Goal: Task Accomplishment & Management: Use online tool/utility

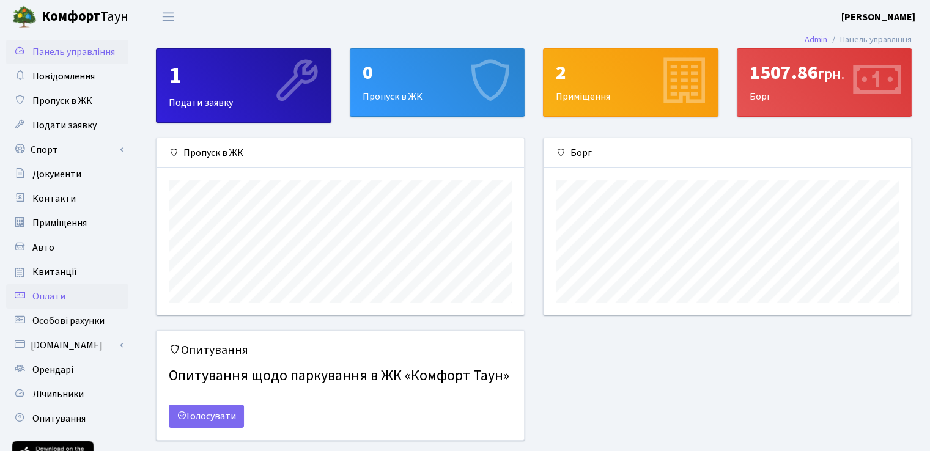
scroll to position [176, 367]
click at [68, 155] on link "Спорт" at bounding box center [67, 150] width 122 height 24
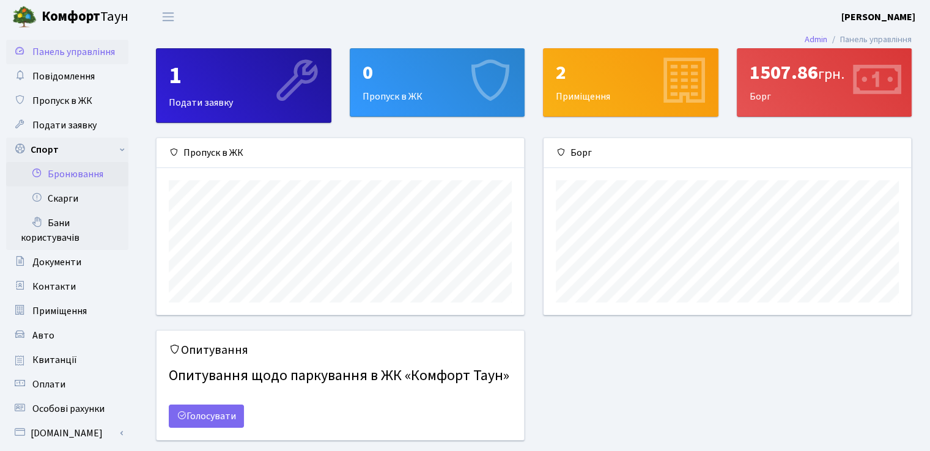
click at [83, 177] on link "Бронювання" at bounding box center [67, 174] width 122 height 24
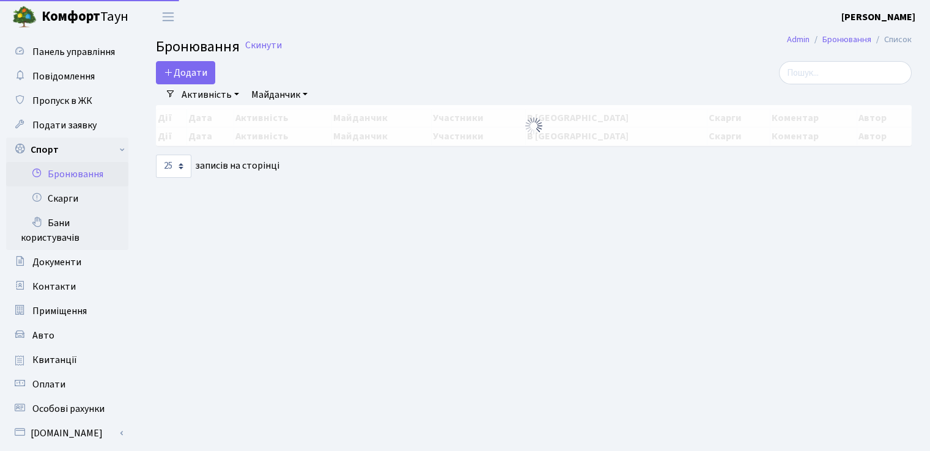
select select "25"
click at [195, 76] on button "Додати" at bounding box center [185, 72] width 59 height 23
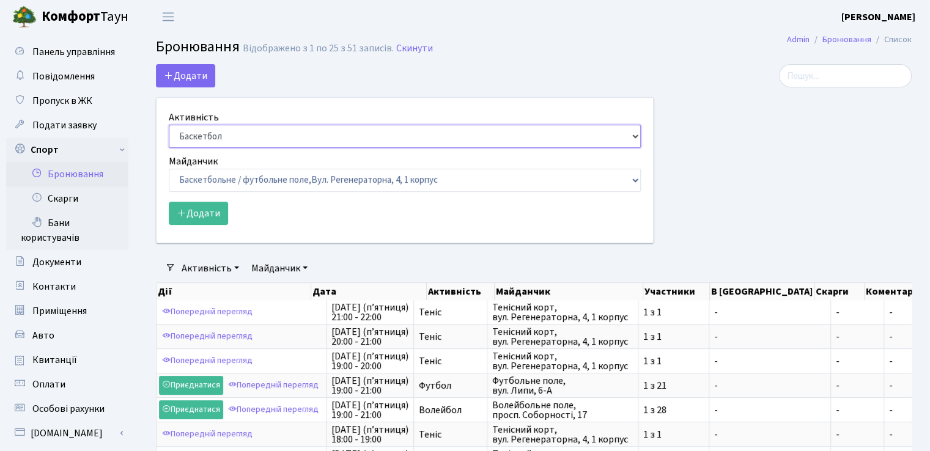
click at [224, 132] on select "Баскетбол Волейбол Йога Катання на роликах Настільний теніс [PERSON_NAME] Фітнес" at bounding box center [405, 136] width 472 height 23
select select "1"
click at [169, 125] on select "Баскетбол Волейбол Йога Катання на роликах Настільний теніс [PERSON_NAME] Фітнес" at bounding box center [405, 136] width 472 height 23
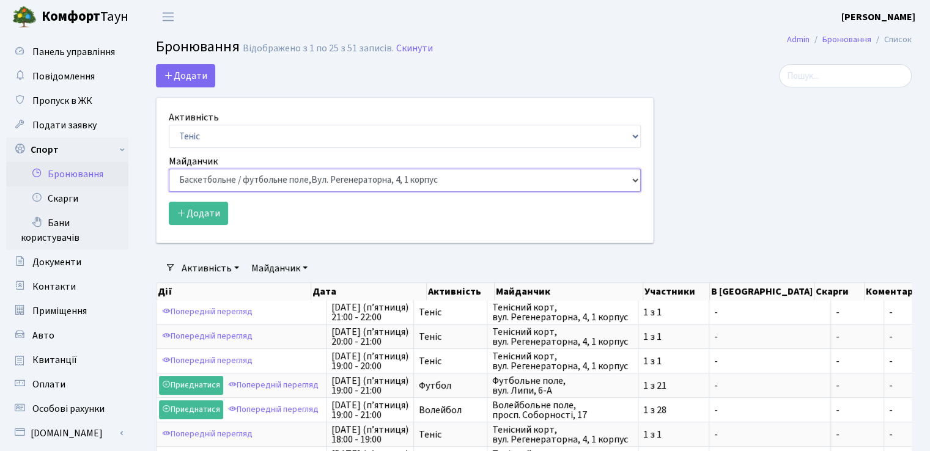
click at [232, 176] on select "Баскетбольне / футбольне поле, [GEOGRAPHIC_DATA]. [STREET_ADDRESS]. [STREET_ADD…" at bounding box center [405, 180] width 472 height 23
select select "1"
click at [169, 169] on select "Баскетбольне / футбольне поле, Вул. Регенераторна, 4, 1 корпус Баскетбольне пол…" at bounding box center [405, 180] width 472 height 23
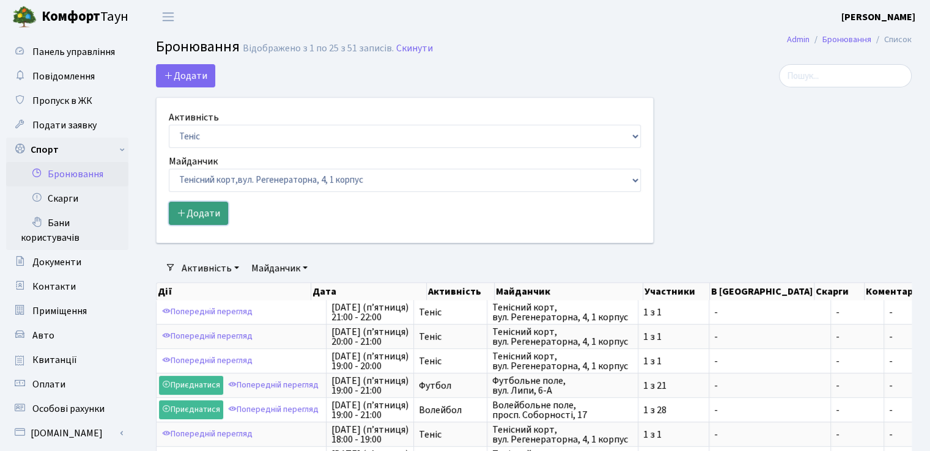
click at [196, 213] on button "Додати" at bounding box center [198, 213] width 59 height 23
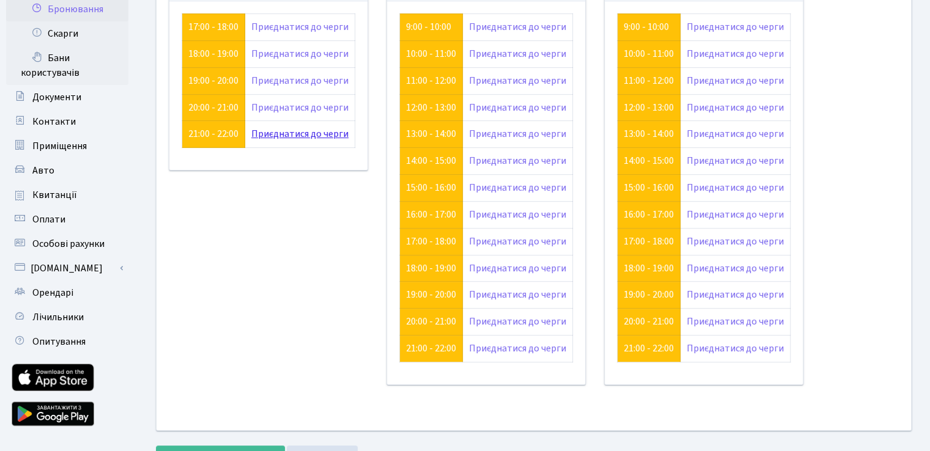
scroll to position [94, 0]
